Goal: Find specific page/section: Find specific page/section

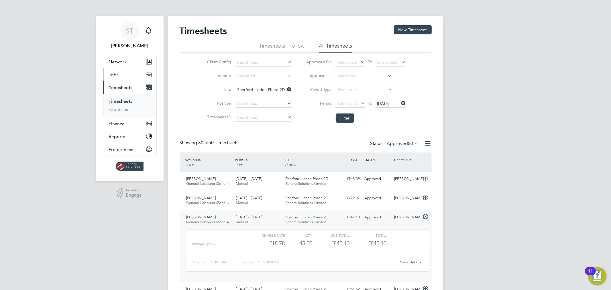
click at [116, 75] on span "Jobs" at bounding box center [114, 74] width 10 height 5
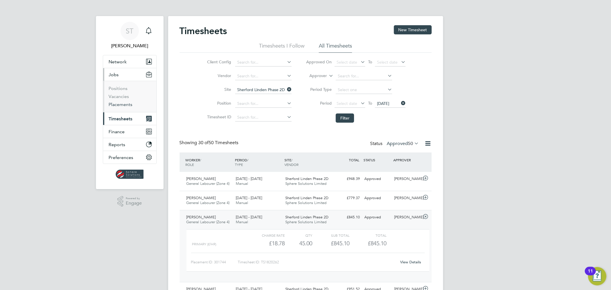
click at [117, 104] on link "Placements" at bounding box center [121, 104] width 24 height 5
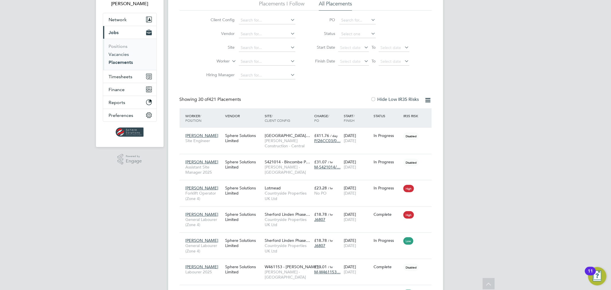
click at [117, 56] on link "Vacancies" at bounding box center [119, 54] width 20 height 5
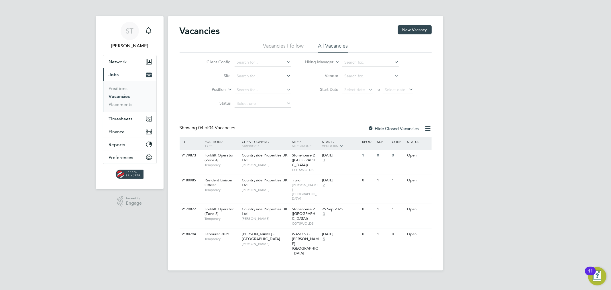
click at [250, 80] on li "Site" at bounding box center [244, 76] width 108 height 14
click at [251, 76] on input at bounding box center [263, 76] width 56 height 8
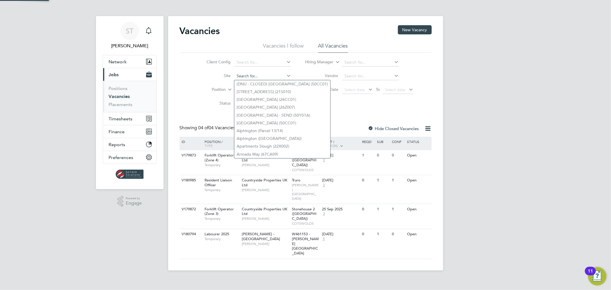
type input "o"
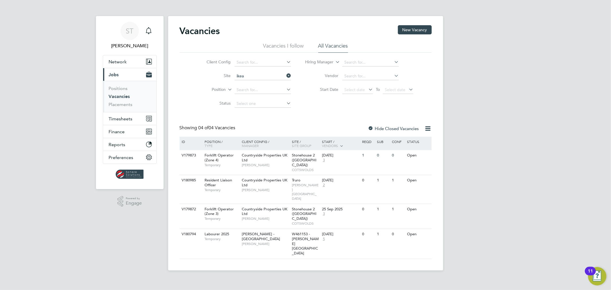
click at [242, 84] on b "Ikea" at bounding box center [241, 84] width 8 height 5
type input "Ikea"
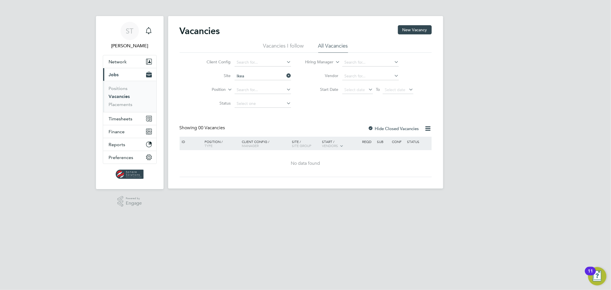
click at [370, 128] on div at bounding box center [371, 129] width 6 height 6
